Goal: Task Accomplishment & Management: Manage account settings

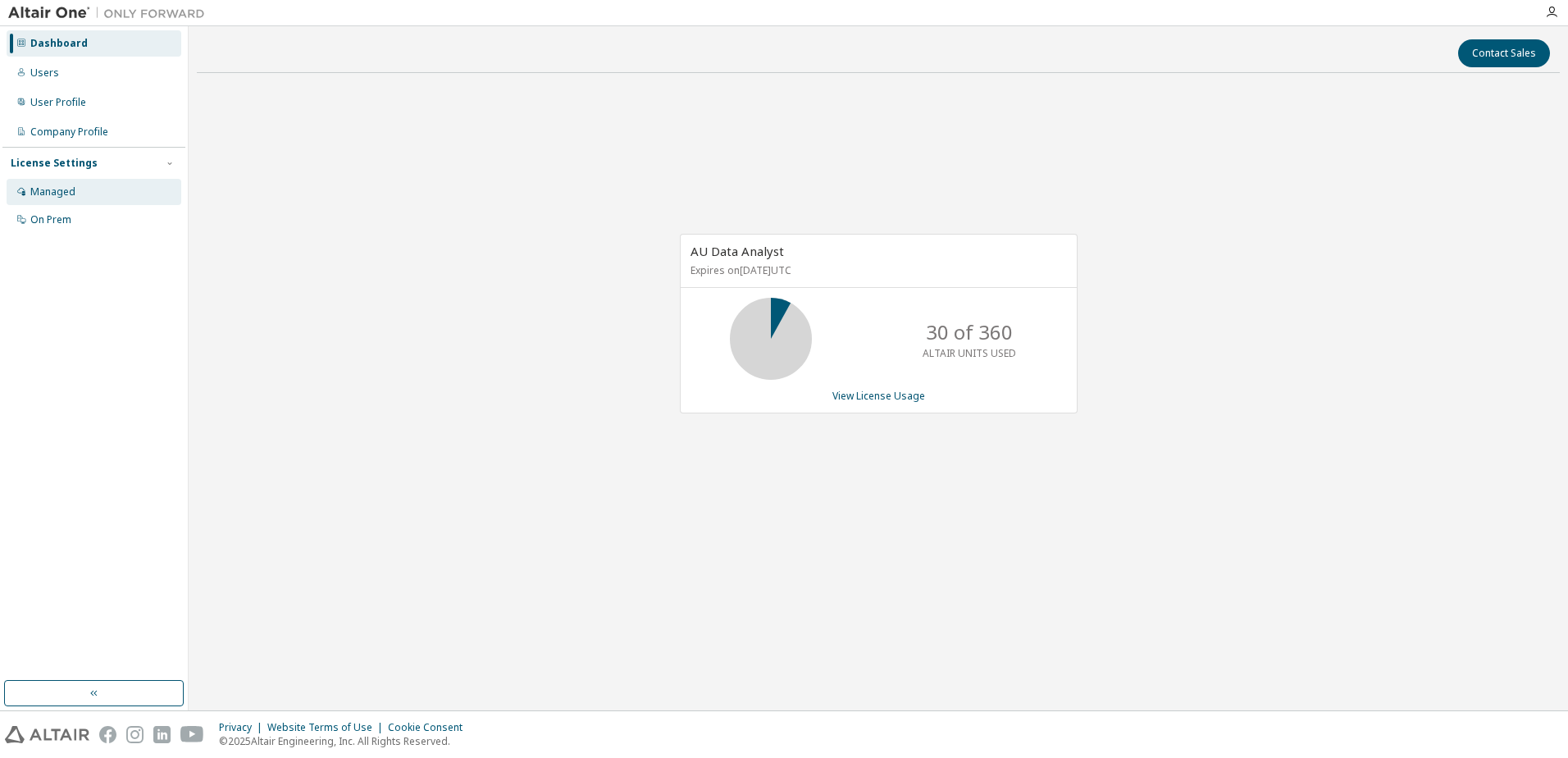
click at [36, 197] on div "Managed" at bounding box center [52, 193] width 45 height 14
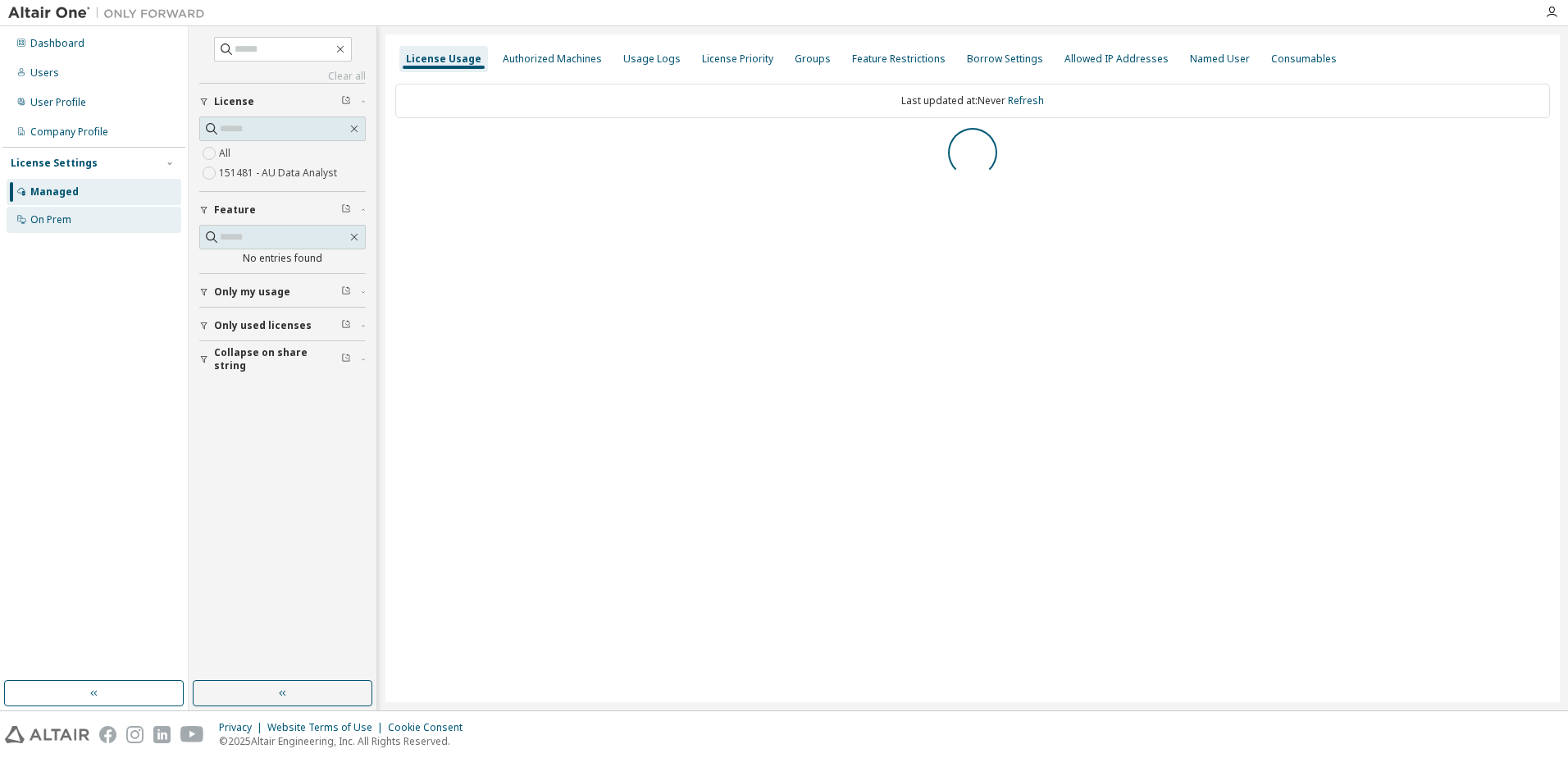
click at [48, 221] on div "On Prem" at bounding box center [50, 220] width 41 height 14
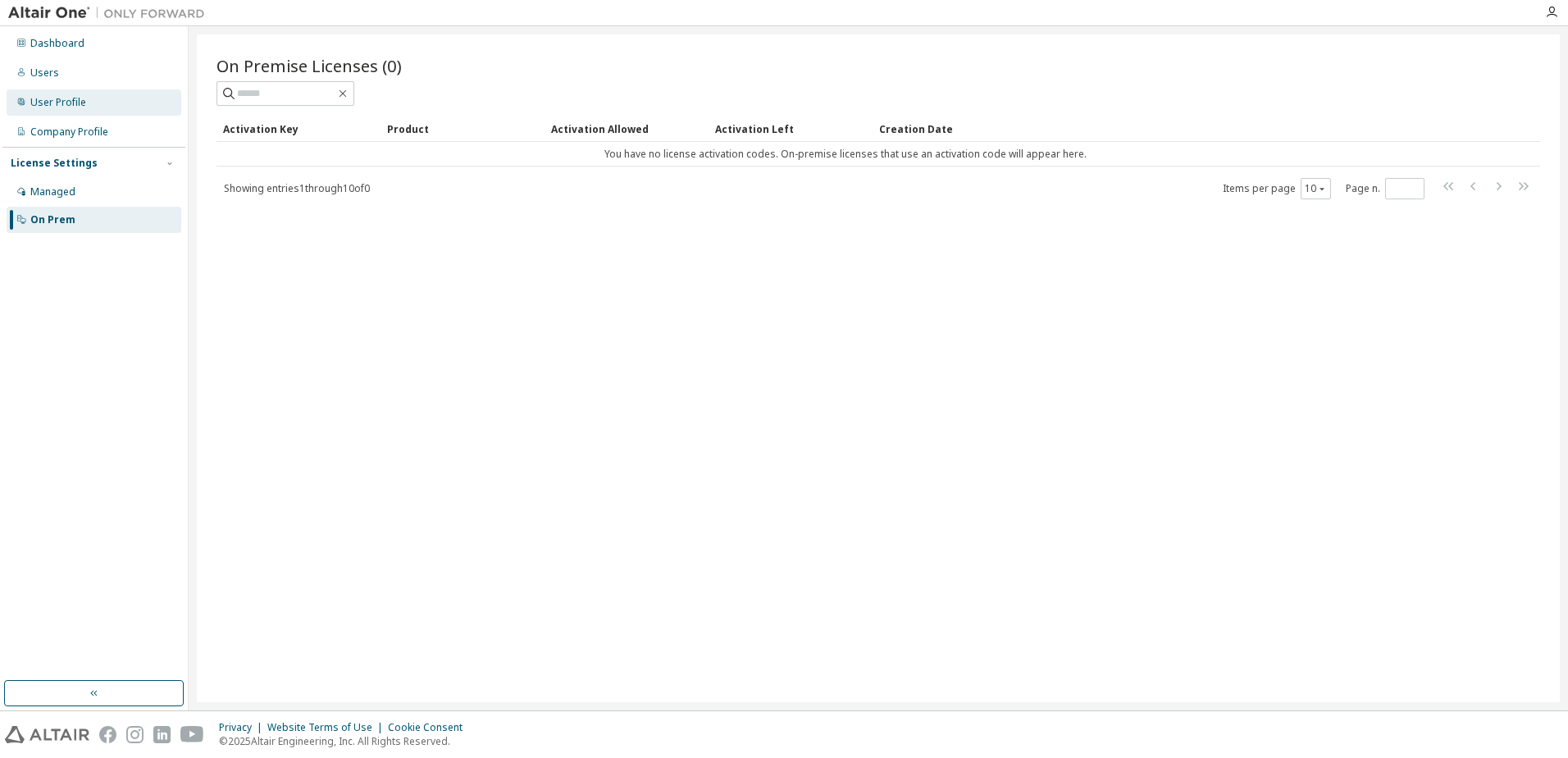
click at [62, 105] on div "User Profile" at bounding box center [58, 103] width 56 height 14
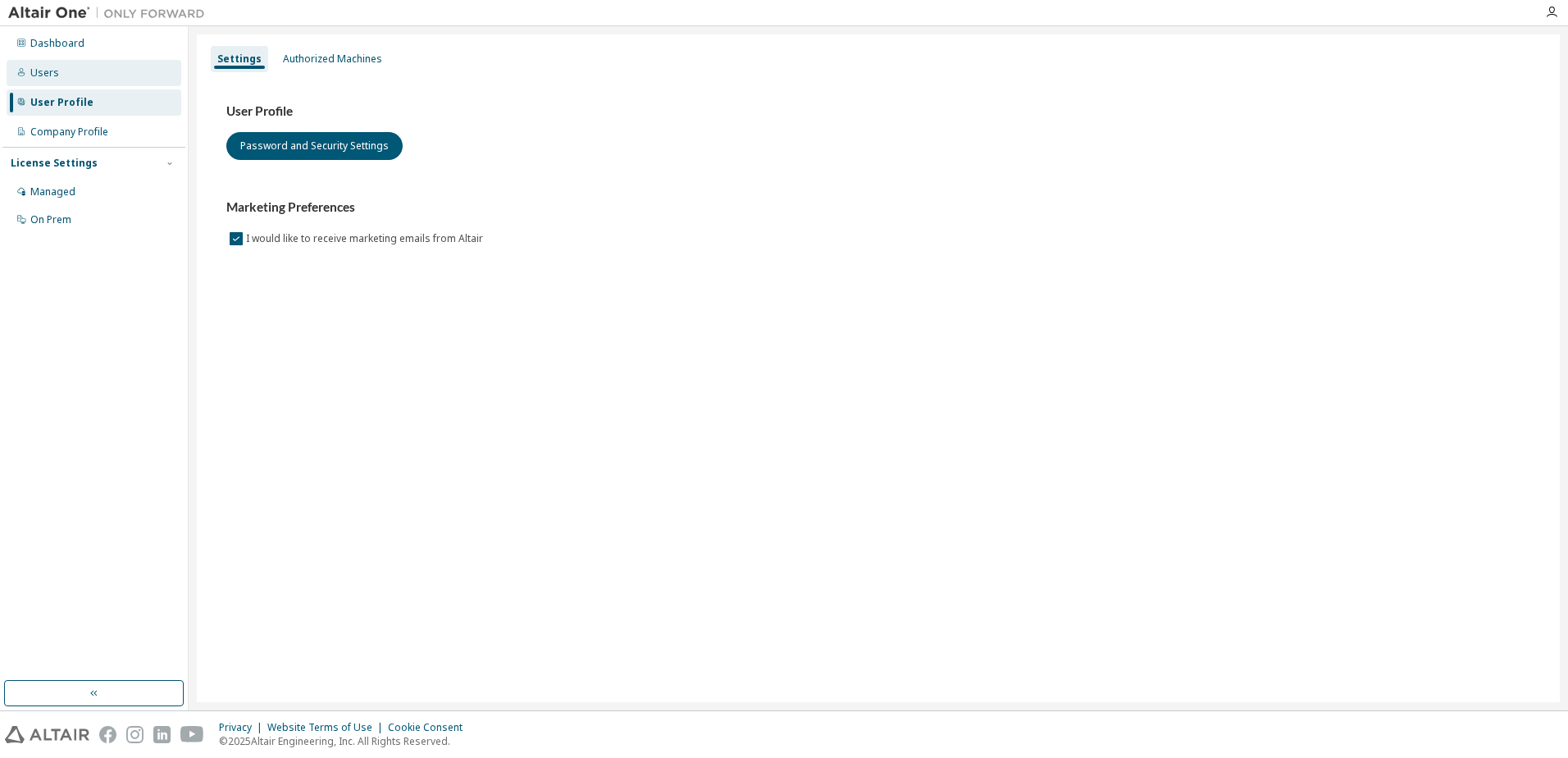
click at [56, 75] on div "Users" at bounding box center [45, 74] width 29 height 14
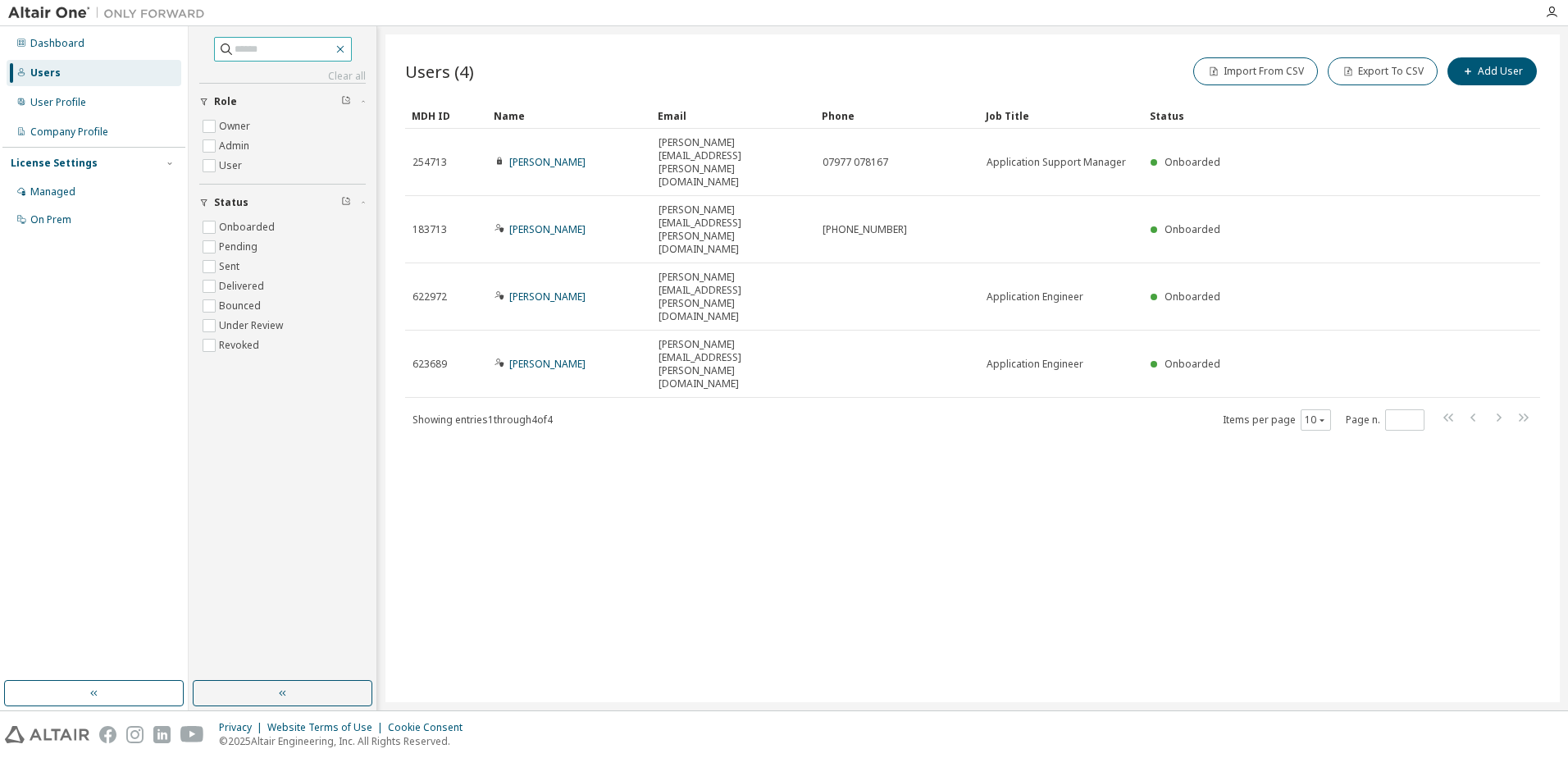
click at [347, 45] on icon "button" at bounding box center [341, 49] width 14 height 14
click at [1320, 415] on icon "button" at bounding box center [1322, 420] width 10 height 10
click at [1322, 336] on div "50" at bounding box center [1367, 344] width 132 height 19
click at [83, 102] on div "User Profile" at bounding box center [58, 103] width 56 height 14
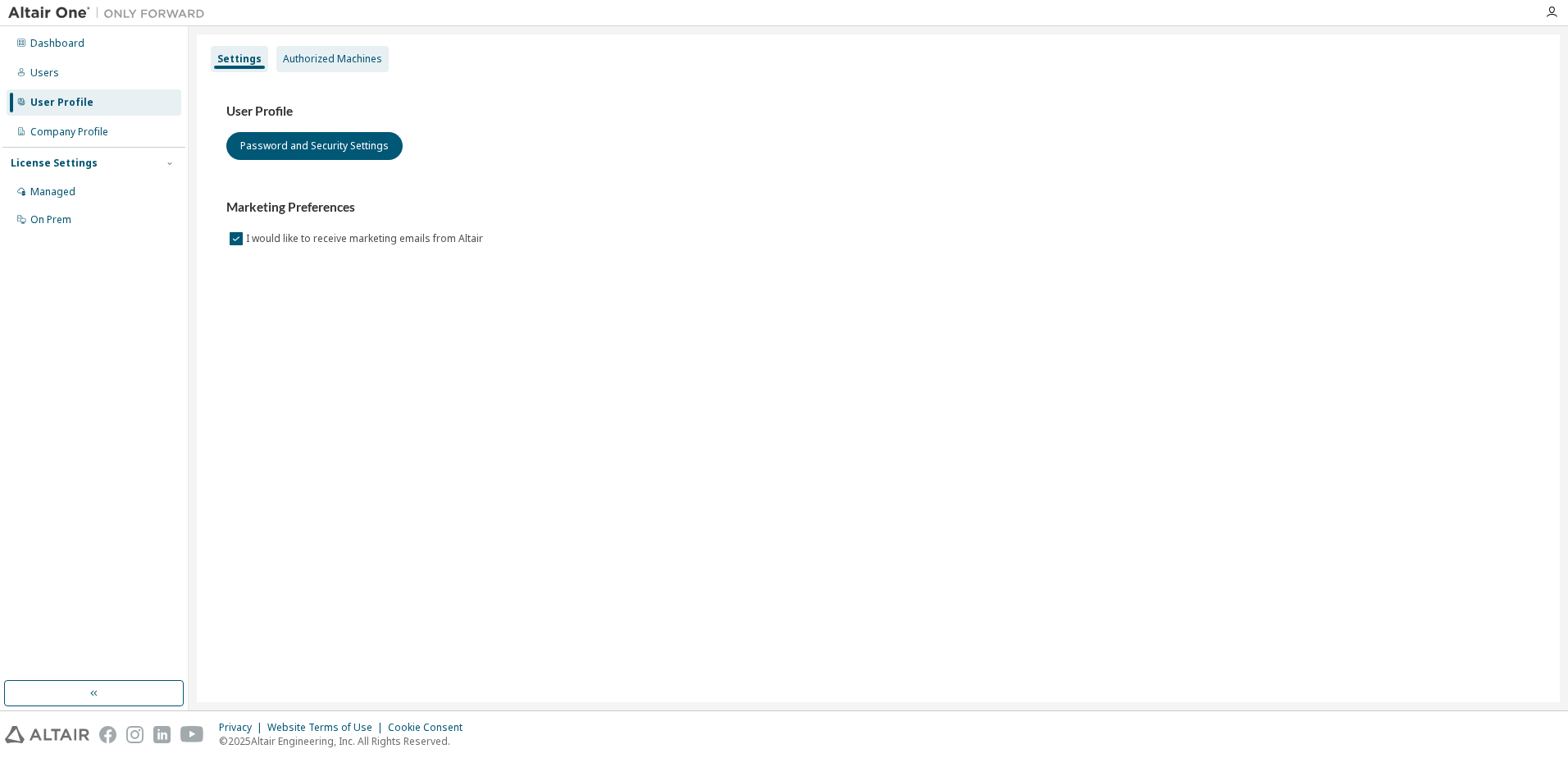
click at [342, 52] on div "Authorized Machines" at bounding box center [332, 59] width 100 height 14
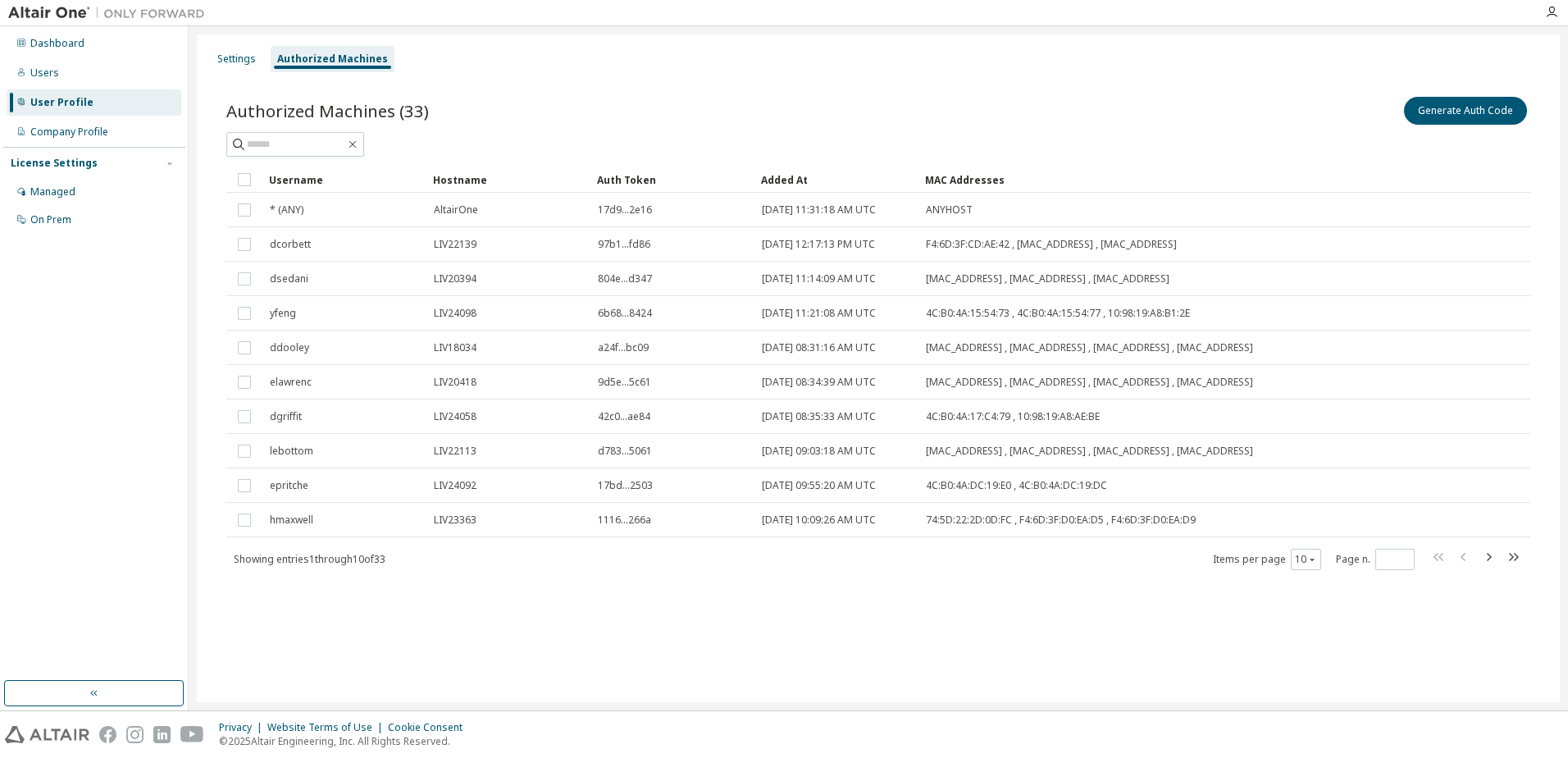
click at [312, 121] on span "Authorized Machines (33)" at bounding box center [327, 111] width 202 height 23
click at [295, 143] on input "text" at bounding box center [296, 144] width 99 height 16
type input "*"
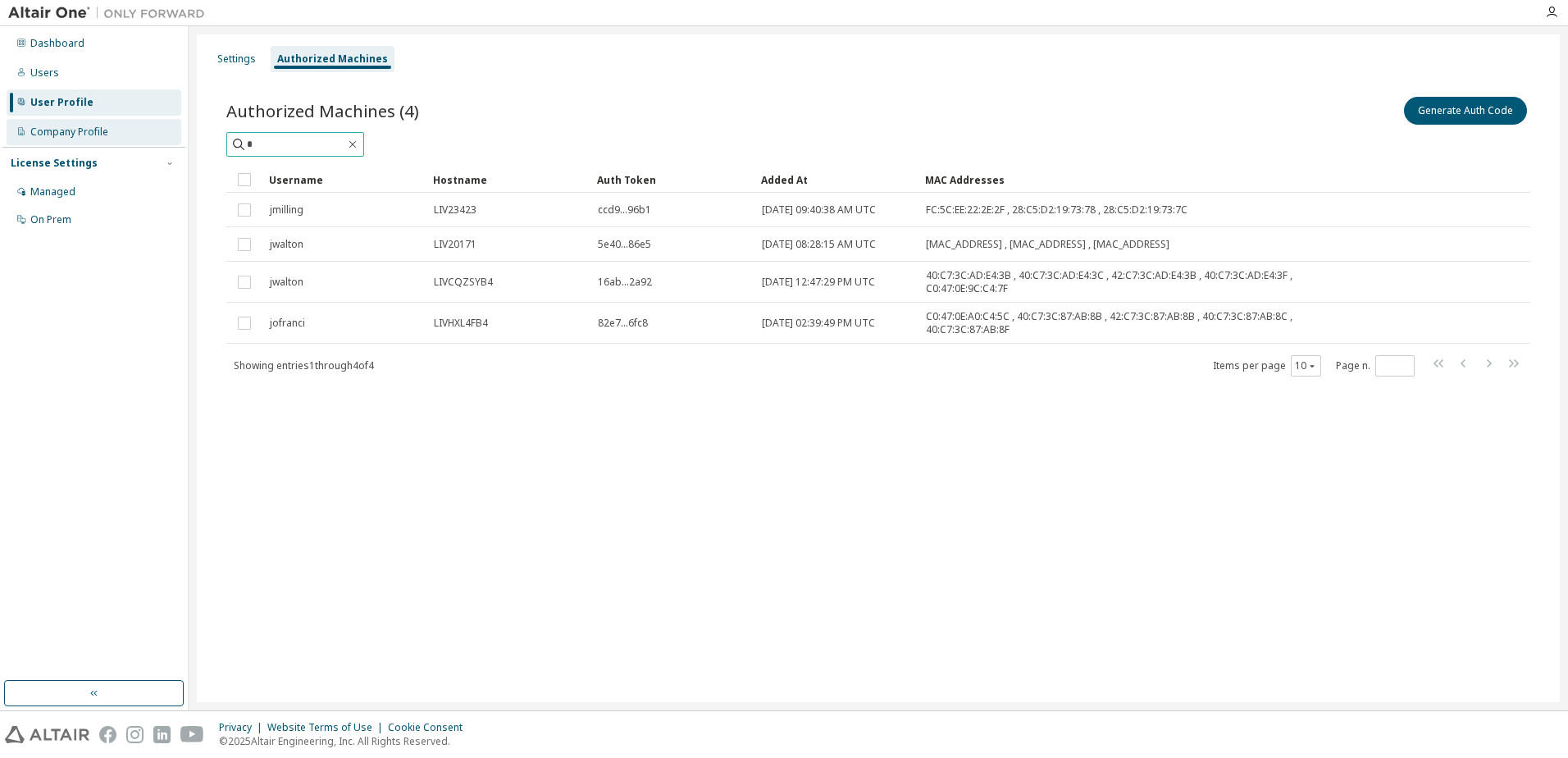
drag, startPoint x: 169, startPoint y: 137, endPoint x: 159, endPoint y: 139, distance: 10.2
click at [151, 134] on div "Dashboard Users User Profile Company Profile License Settings Managed On Prem S…" at bounding box center [784, 368] width 1568 height 684
click at [359, 148] on icon "button" at bounding box center [353, 144] width 14 height 14
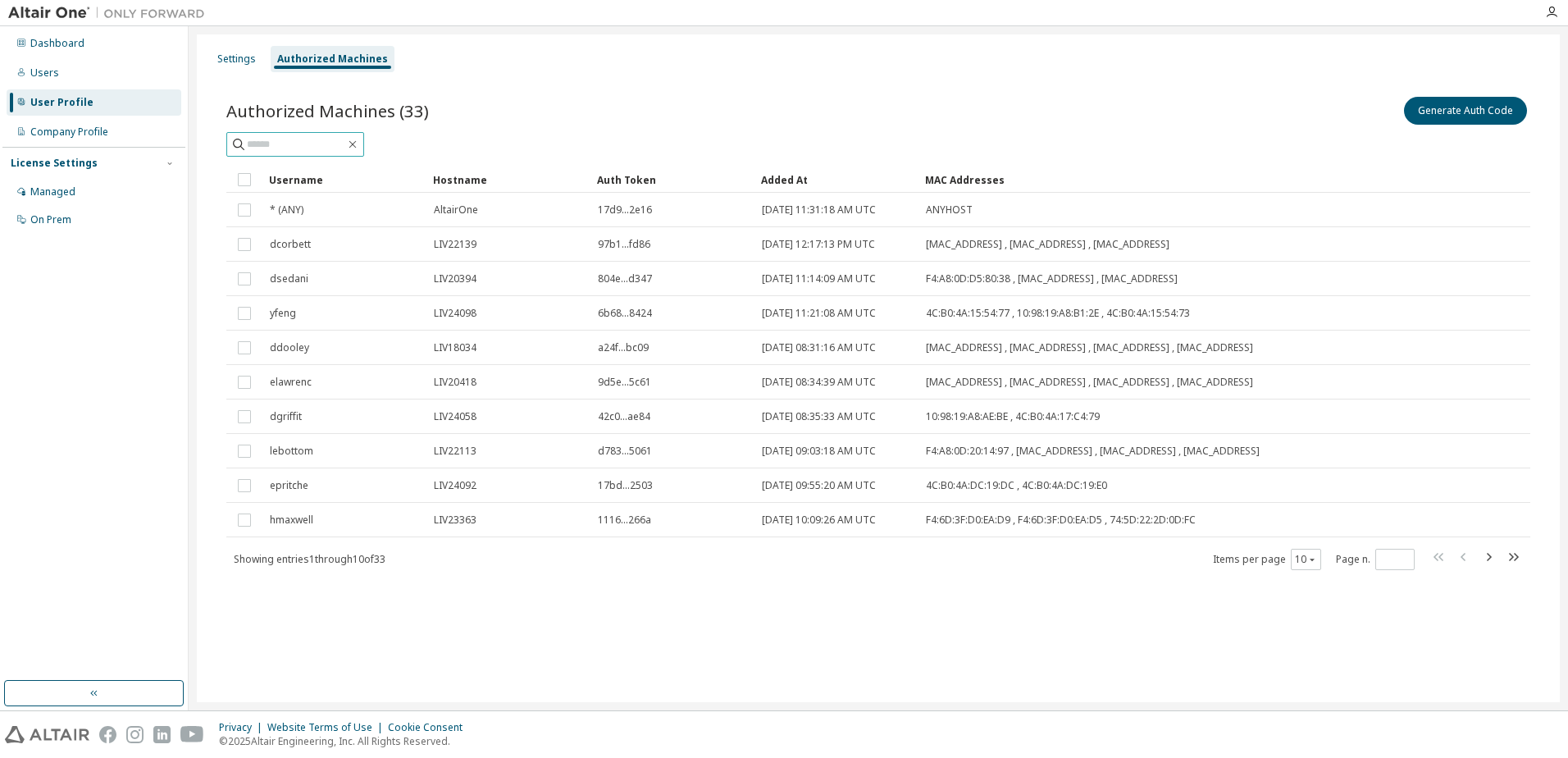
click at [275, 152] on input "text" at bounding box center [296, 144] width 99 height 16
type input "***"
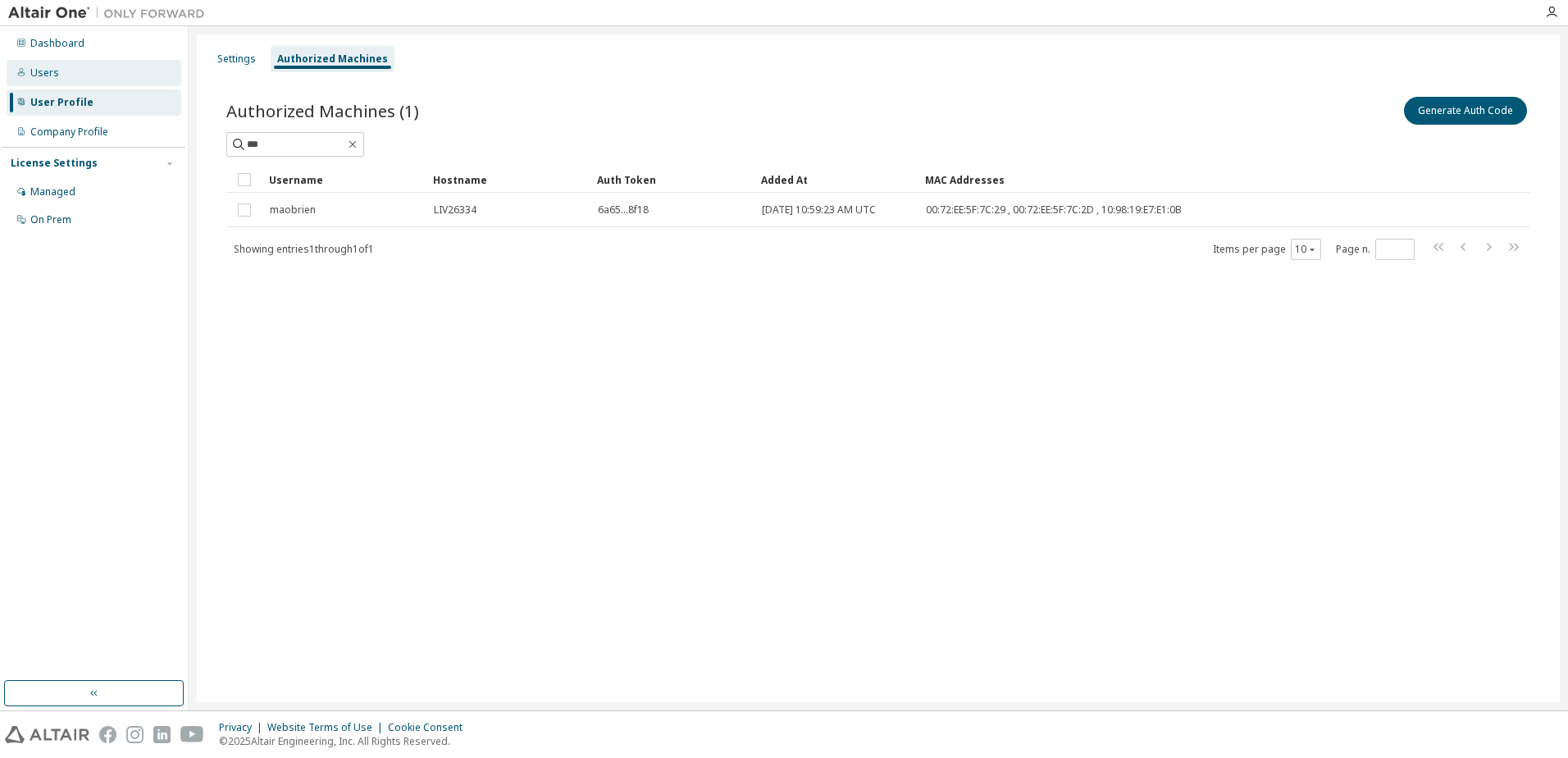
click at [41, 64] on div "Users" at bounding box center [94, 73] width 174 height 26
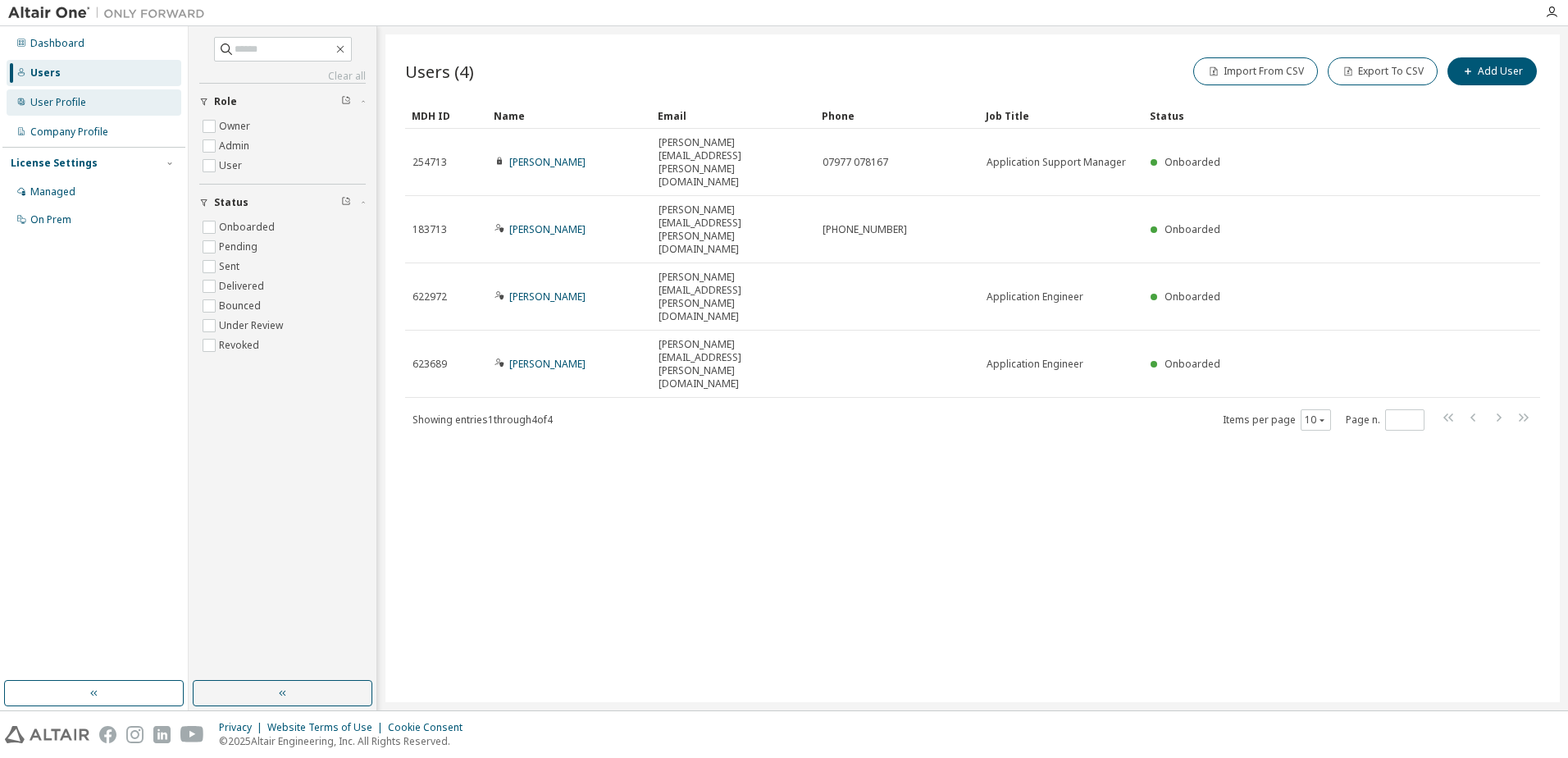
click at [65, 103] on div "User Profile" at bounding box center [58, 103] width 56 height 14
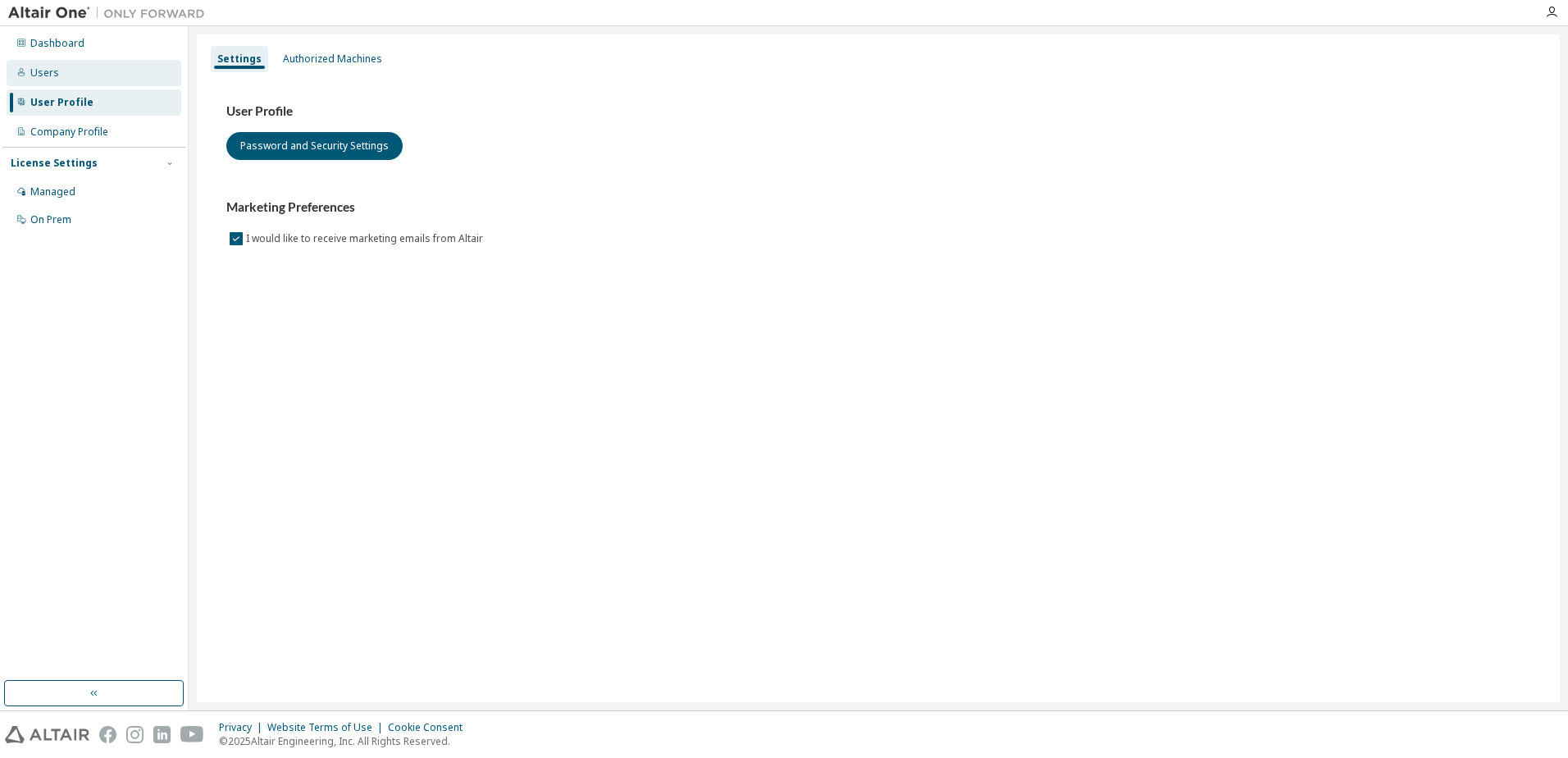
click at [37, 73] on div "Users" at bounding box center [45, 74] width 29 height 14
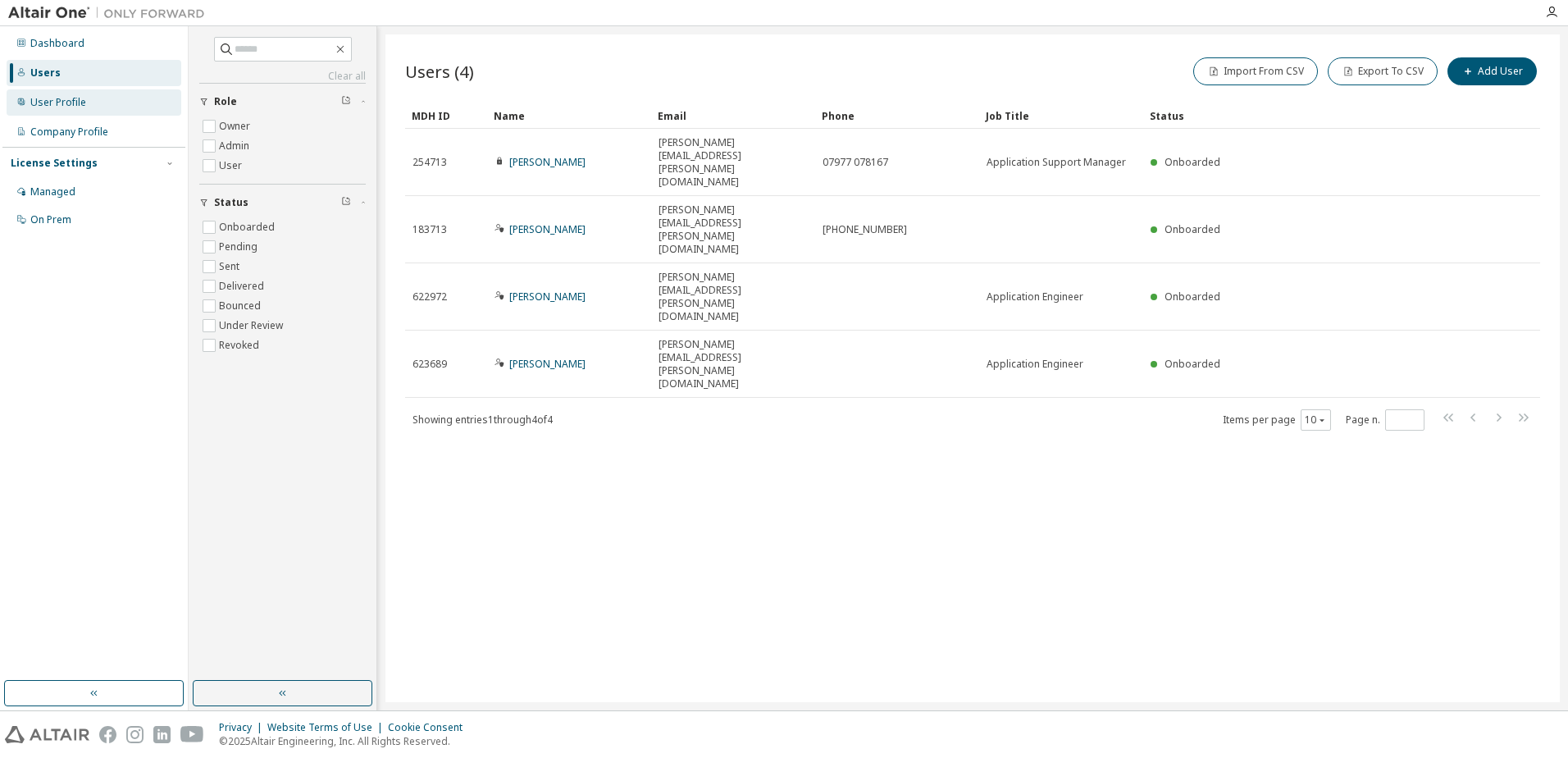
click at [45, 106] on div "User Profile" at bounding box center [58, 103] width 56 height 14
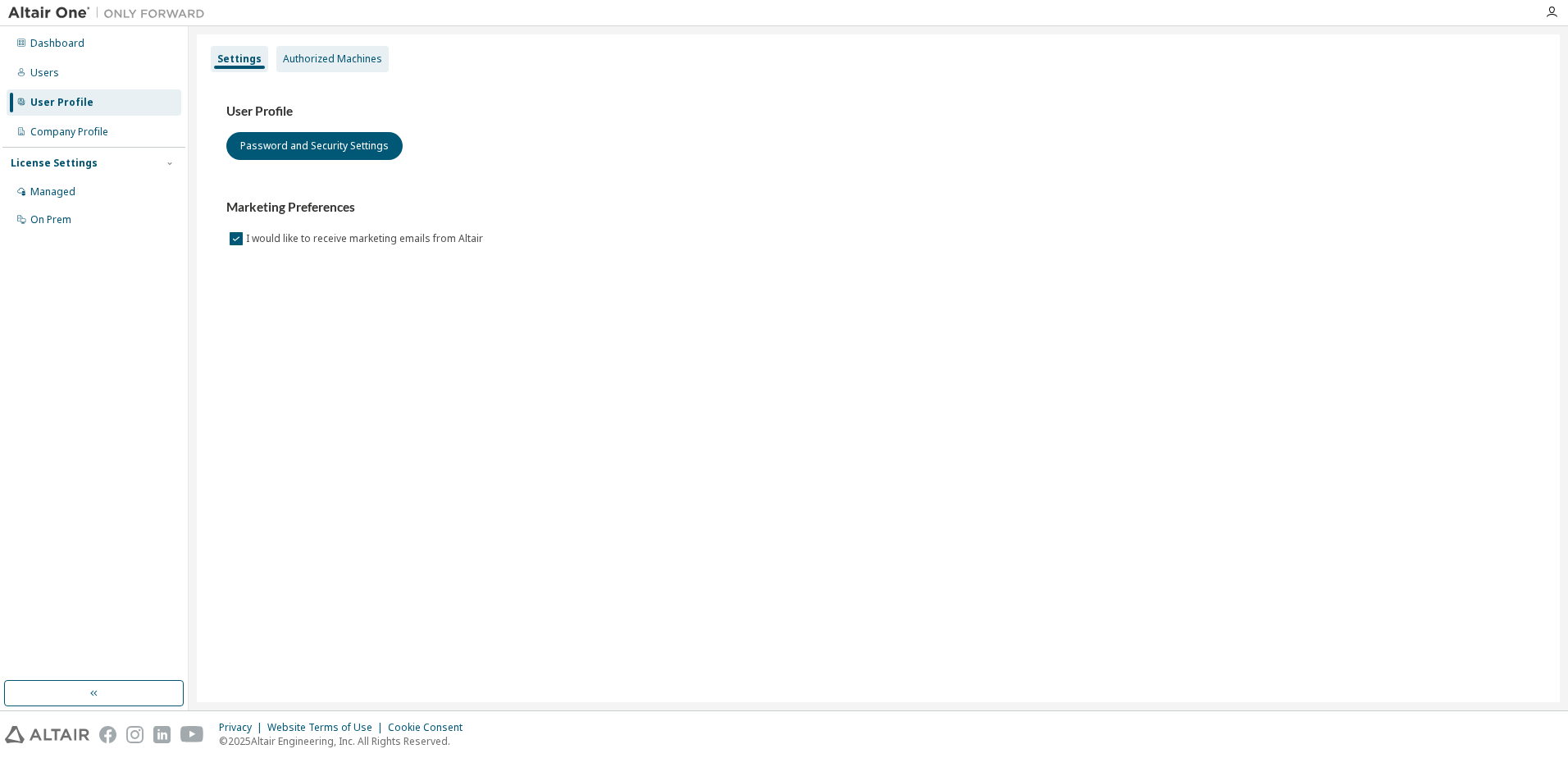
click at [326, 57] on div "Authorized Machines" at bounding box center [332, 59] width 100 height 14
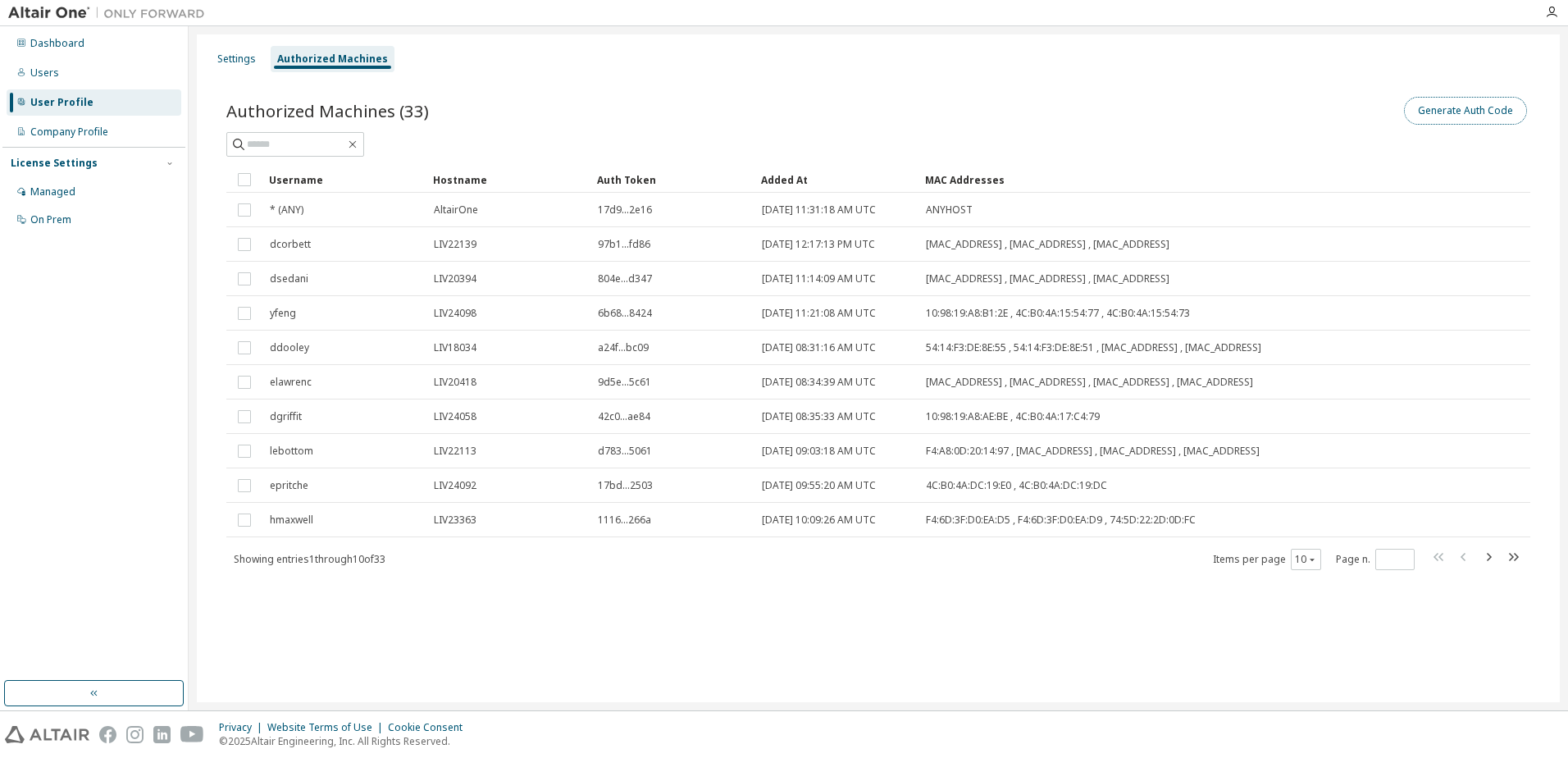
click at [1480, 110] on button "Generate Auth Code" at bounding box center [1465, 110] width 123 height 28
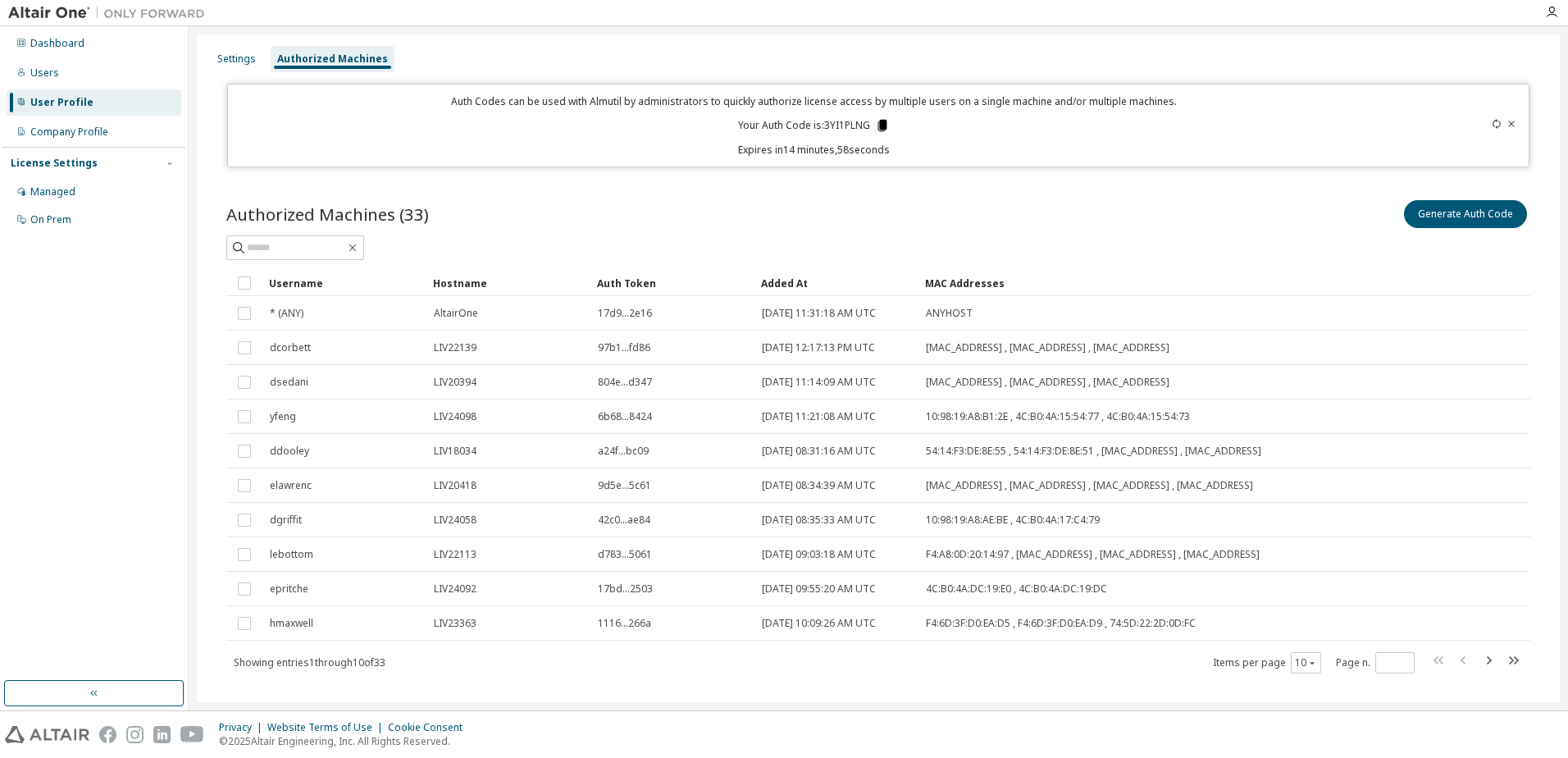
click at [880, 126] on icon at bounding box center [883, 126] width 9 height 12
click at [83, 347] on div "Dashboard Users User Profile Company Profile License Settings Managed On Prem" at bounding box center [94, 353] width 183 height 650
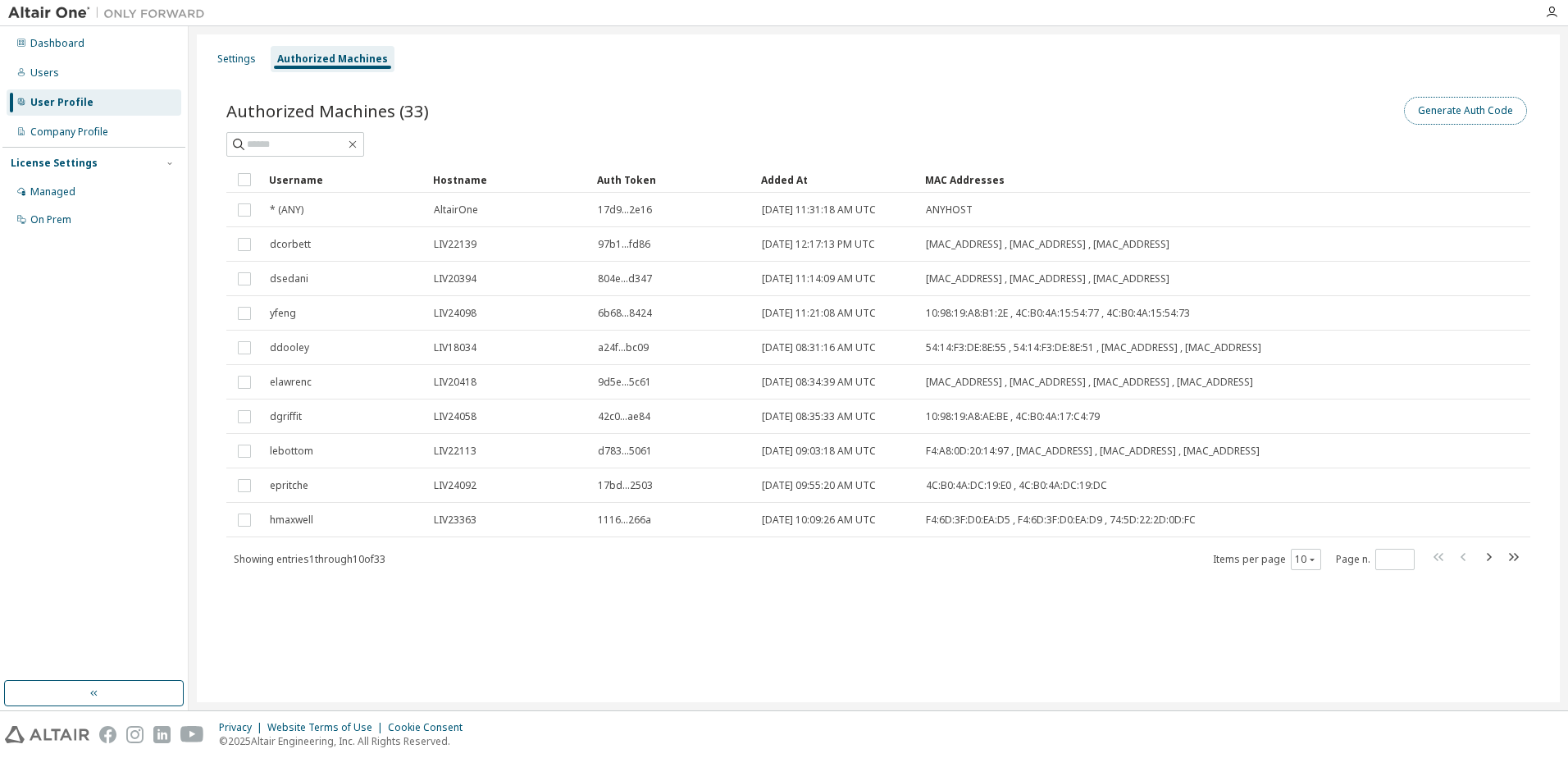
click at [1448, 108] on button "Generate Auth Code" at bounding box center [1465, 110] width 123 height 28
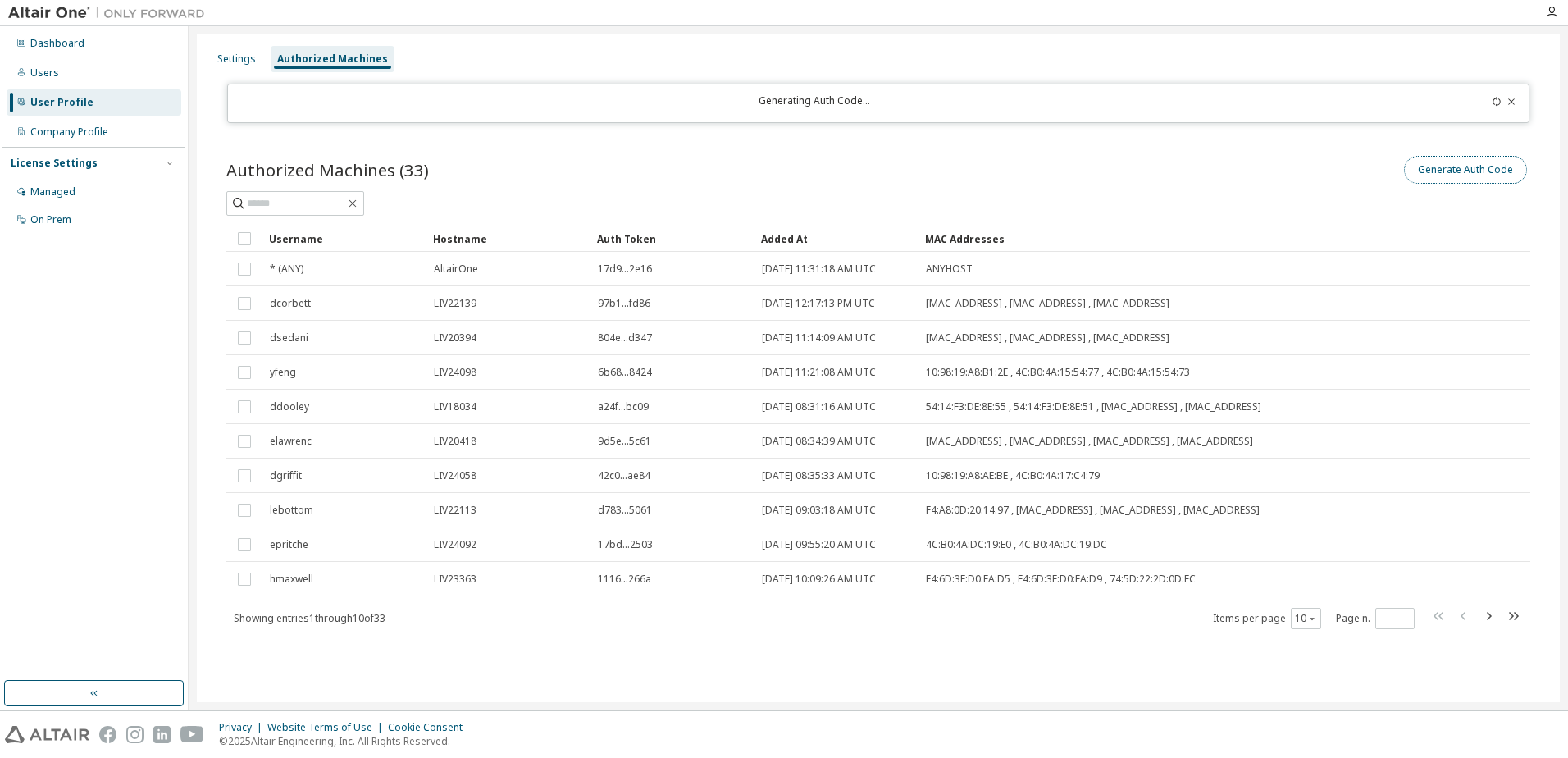
click at [1475, 169] on button "Generate Auth Code" at bounding box center [1465, 169] width 123 height 28
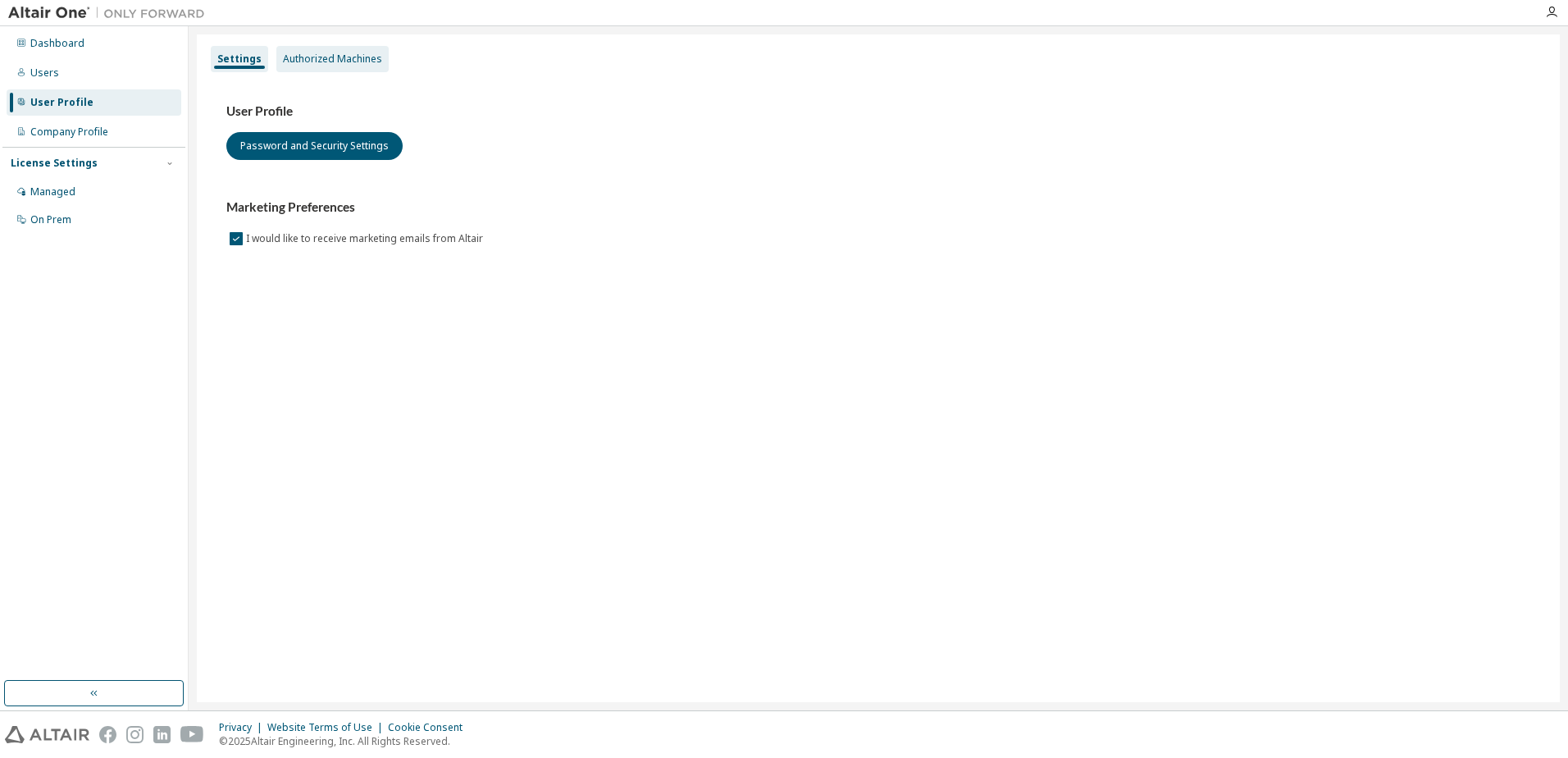
click at [311, 50] on div "Authorized Machines" at bounding box center [333, 58] width 112 height 26
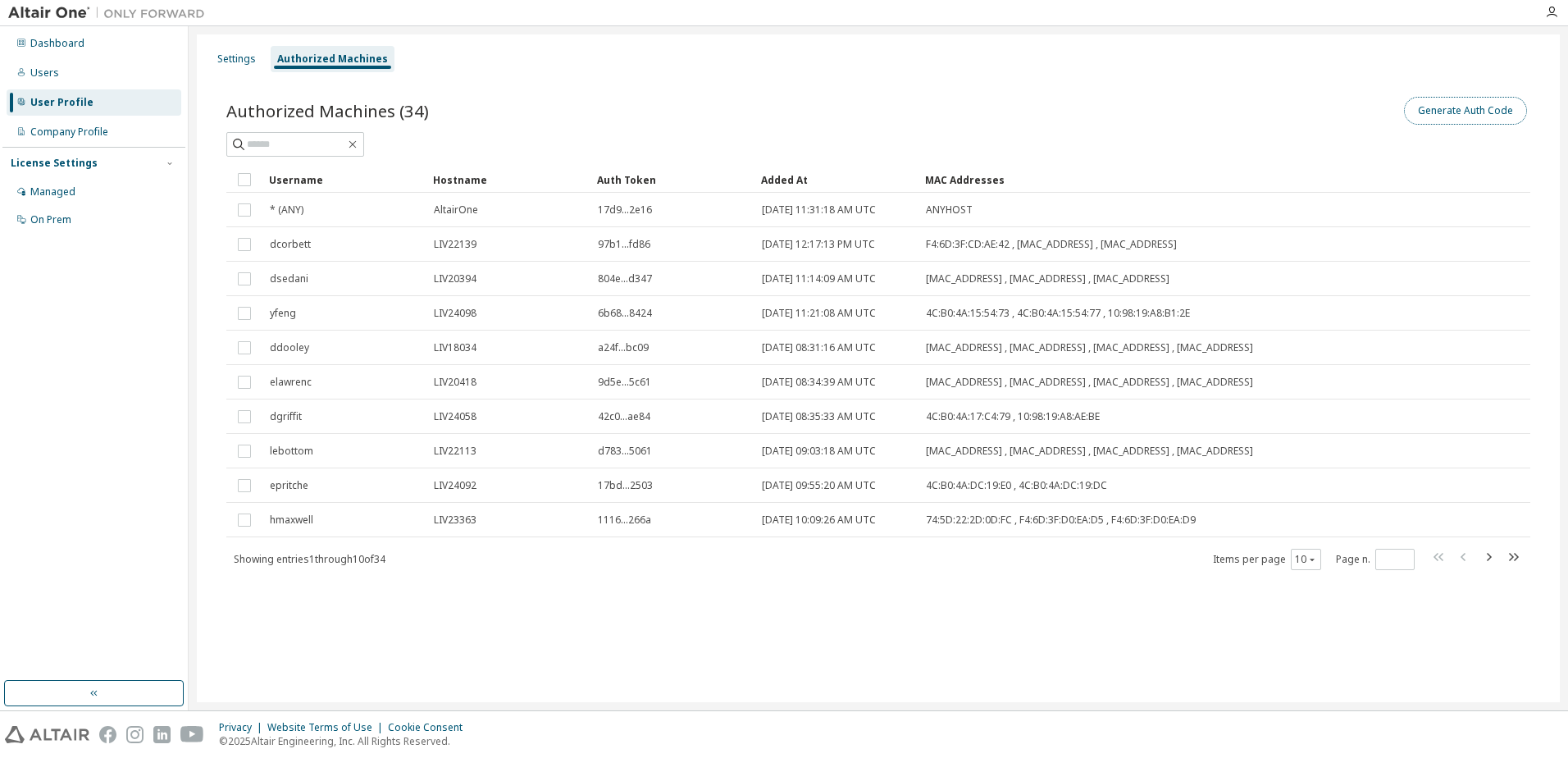
click at [1445, 110] on button "Generate Auth Code" at bounding box center [1465, 110] width 123 height 28
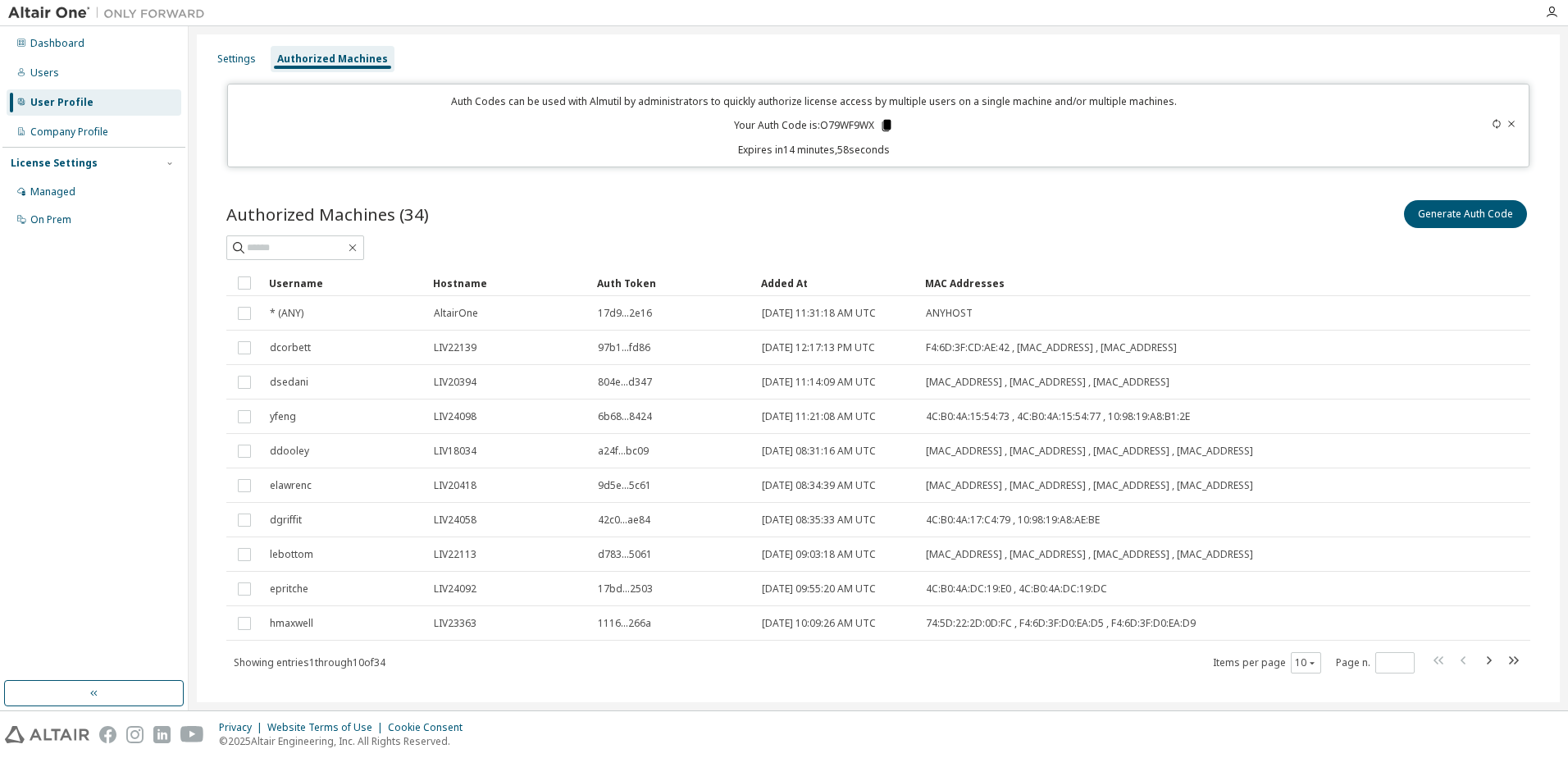
click at [883, 126] on icon at bounding box center [887, 126] width 9 height 12
